Goal: Find specific page/section: Find specific page/section

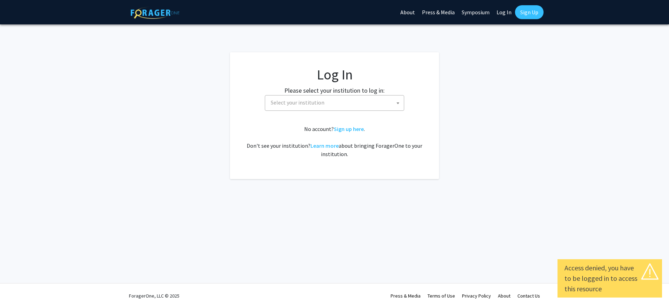
select select
click at [334, 109] on span "Select your institution" at bounding box center [336, 103] width 136 height 14
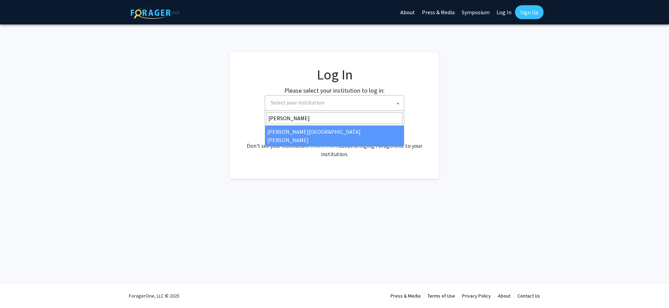
type input "[PERSON_NAME]"
select select "1"
